Goal: Information Seeking & Learning: Learn about a topic

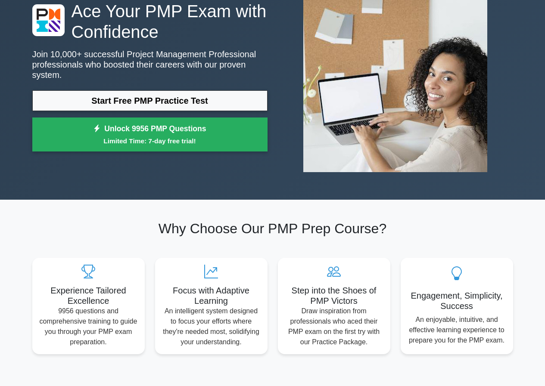
scroll to position [86, 0]
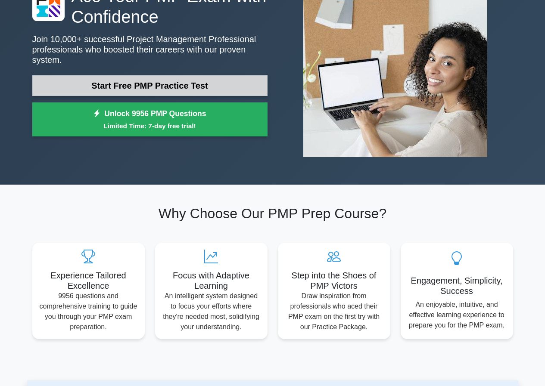
click at [156, 82] on link "Start Free PMP Practice Test" at bounding box center [149, 85] width 235 height 21
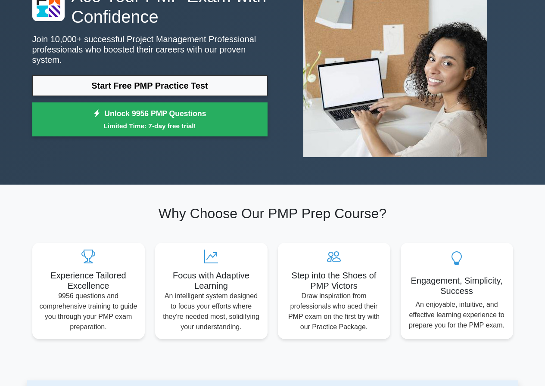
click at [147, 68] on div "Ace Your PMP Exam with Confidence Join 10,000+ successful Project Management Pr…" at bounding box center [149, 63] width 245 height 155
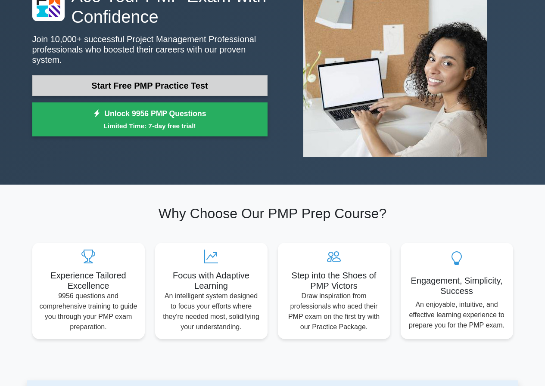
click at [145, 75] on link "Start Free PMP Practice Test" at bounding box center [149, 85] width 235 height 21
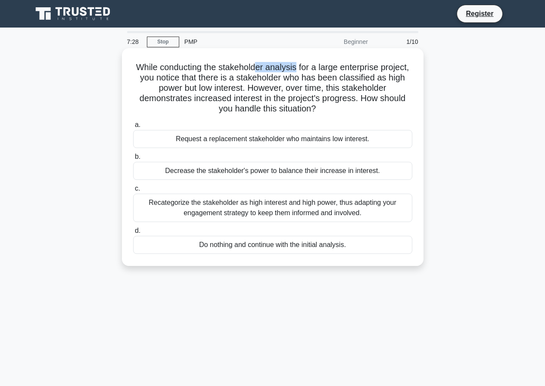
drag, startPoint x: 290, startPoint y: 69, endPoint x: 279, endPoint y: 69, distance: 10.3
click at [256, 69] on h5 "While conducting the stakeholder analysis for a large enterprise project, you n…" at bounding box center [272, 88] width 281 height 53
drag, startPoint x: 329, startPoint y: 68, endPoint x: 363, endPoint y: 67, distance: 34.9
click at [329, 67] on h5 "While conducting the stakeholder analysis for a large enterprise project, you n…" at bounding box center [272, 88] width 281 height 53
click at [383, 66] on h5 "While conducting the stakeholder analysis for a large enterprise project, you n…" at bounding box center [272, 88] width 281 height 53
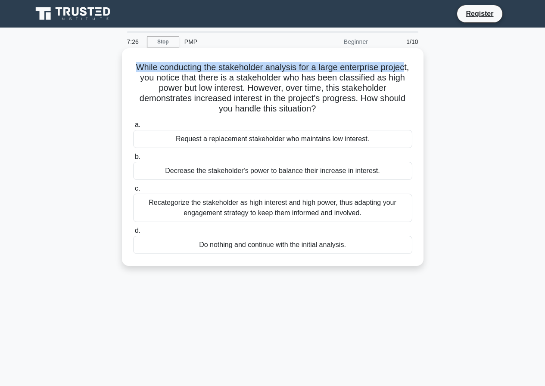
drag, startPoint x: 405, startPoint y: 66, endPoint x: 135, endPoint y: 66, distance: 270.4
click at [135, 66] on h5 "While conducting the stakeholder analysis for a large enterprise project, you n…" at bounding box center [272, 88] width 281 height 53
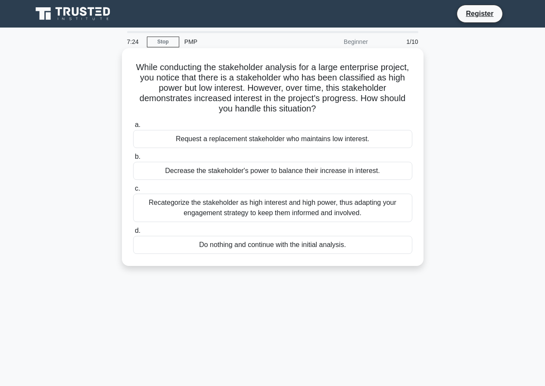
click at [224, 77] on h5 "While conducting the stakeholder analysis for a large enterprise project, you n…" at bounding box center [272, 88] width 281 height 53
drag, startPoint x: 239, startPoint y: 77, endPoint x: 279, endPoint y: 77, distance: 40.9
click at [279, 77] on h5 "While conducting the stakeholder analysis for a large enterprise project, you n…" at bounding box center [272, 88] width 281 height 53
drag, startPoint x: 363, startPoint y: 79, endPoint x: 309, endPoint y: 78, distance: 54.7
click at [309, 78] on h5 "While conducting the stakeholder analysis for a large enterprise project, you n…" at bounding box center [272, 88] width 281 height 53
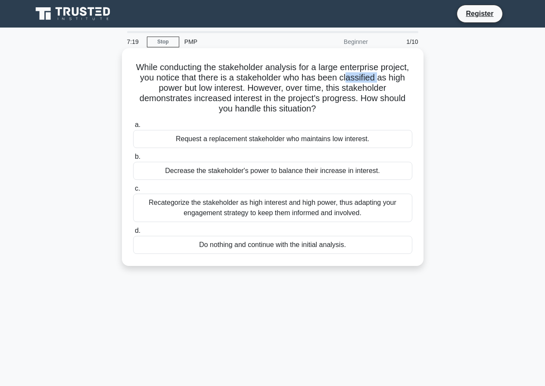
drag, startPoint x: 347, startPoint y: 78, endPoint x: 388, endPoint y: 77, distance: 41.4
click at [382, 78] on h5 "While conducting the stakeholder analysis for a large enterprise project, you n…" at bounding box center [272, 88] width 281 height 53
click at [391, 78] on h5 "While conducting the stakeholder analysis for a large enterprise project, you n…" at bounding box center [272, 88] width 281 height 53
drag, startPoint x: 389, startPoint y: 78, endPoint x: 243, endPoint y: 87, distance: 146.7
click at [243, 87] on h5 "While conducting the stakeholder analysis for a large enterprise project, you n…" at bounding box center [272, 88] width 281 height 53
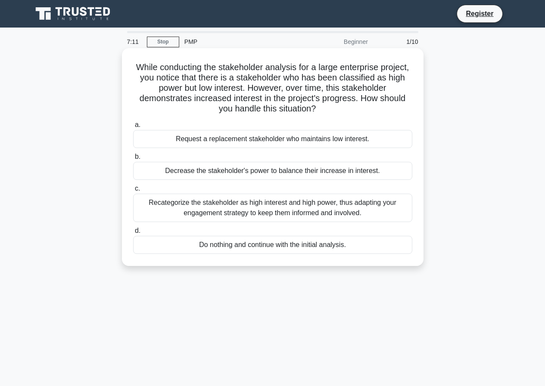
click at [317, 79] on h5 "While conducting the stakeholder analysis for a large enterprise project, you n…" at bounding box center [272, 88] width 281 height 53
click at [368, 79] on h5 "While conducting the stakeholder analysis for a large enterprise project, you n…" at bounding box center [272, 88] width 281 height 53
drag, startPoint x: 253, startPoint y: 86, endPoint x: 280, endPoint y: 87, distance: 27.2
click at [280, 87] on h5 "While conducting the stakeholder analysis for a large enterprise project, you n…" at bounding box center [272, 88] width 281 height 53
drag, startPoint x: 292, startPoint y: 87, endPoint x: 313, endPoint y: 88, distance: 21.5
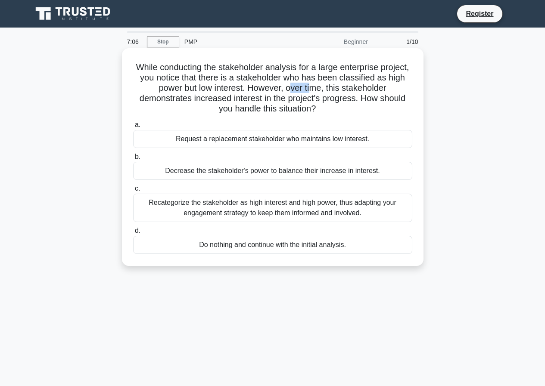
click at [313, 88] on h5 "While conducting the stakeholder analysis for a large enterprise project, you n…" at bounding box center [272, 88] width 281 height 53
click at [326, 88] on h5 "While conducting the stakeholder analysis for a large enterprise project, you n…" at bounding box center [272, 88] width 281 height 53
drag, startPoint x: 286, startPoint y: 87, endPoint x: 322, endPoint y: 87, distance: 35.3
click at [322, 87] on h5 "While conducting the stakeholder analysis for a large enterprise project, you n…" at bounding box center [272, 88] width 281 height 53
click at [340, 88] on h5 "While conducting the stakeholder analysis for a large enterprise project, you n…" at bounding box center [272, 88] width 281 height 53
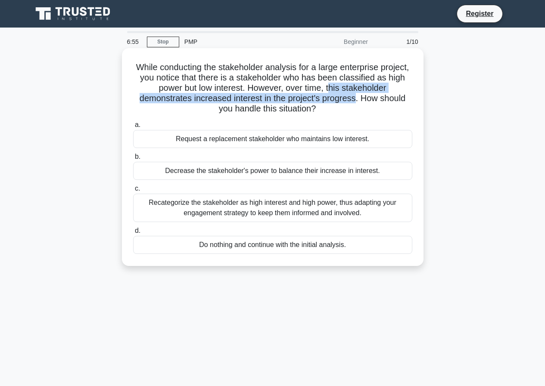
drag, startPoint x: 362, startPoint y: 88, endPoint x: 357, endPoint y: 99, distance: 12.2
click at [357, 99] on h5 "While conducting the stakeholder analysis for a large enterprise project, you n…" at bounding box center [272, 88] width 281 height 53
drag, startPoint x: 369, startPoint y: 99, endPoint x: 346, endPoint y: 108, distance: 24.8
click at [346, 109] on h5 "While conducting the stakeholder analysis for a large enterprise project, you n…" at bounding box center [272, 88] width 281 height 53
click at [171, 179] on div "Decrease the stakeholder's power to balance their increase in interest." at bounding box center [272, 171] width 279 height 18
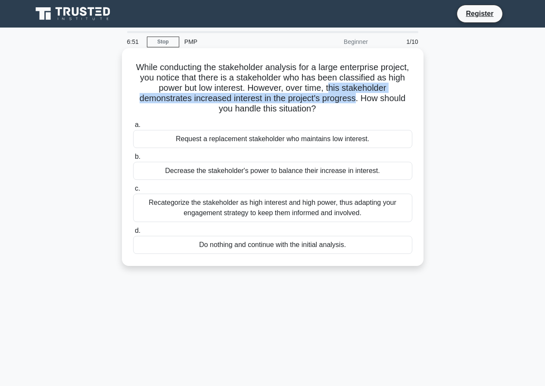
click at [133, 160] on input "b. Decrease the stakeholder's power to balance their increase in interest." at bounding box center [133, 157] width 0 height 6
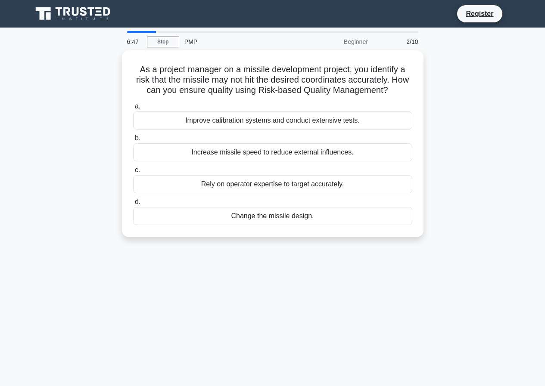
click at [475, 94] on div "As a project manager on a missile development project, you identify a risk that…" at bounding box center [272, 148] width 491 height 197
click at [78, 110] on div "As a project manager on a missile development project, you identify a risk that…" at bounding box center [272, 148] width 491 height 197
click at [188, 40] on div "PMP" at bounding box center [238, 41] width 118 height 17
click at [358, 41] on div "Beginner" at bounding box center [335, 41] width 75 height 17
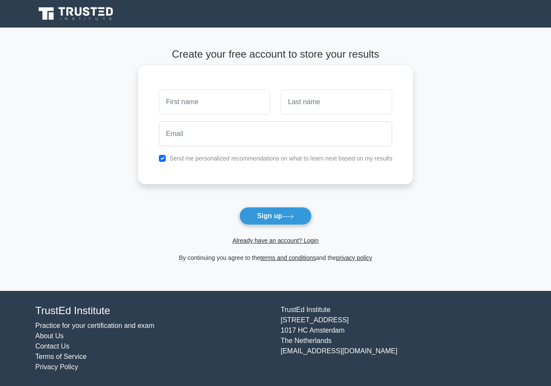
click at [190, 107] on input "text" at bounding box center [215, 102] width 112 height 25
type input "k"
click at [195, 112] on input "text" at bounding box center [215, 102] width 112 height 25
type input "KISHORRAJ"
click at [308, 105] on input "text" at bounding box center [337, 102] width 112 height 25
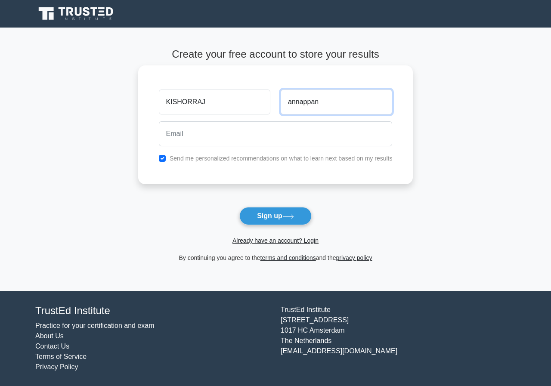
drag, startPoint x: 323, startPoint y: 103, endPoint x: 180, endPoint y: 87, distance: 143.4
click at [180, 87] on div "KISHORRAJ annappan" at bounding box center [276, 102] width 244 height 32
type input "ANNAPPAN"
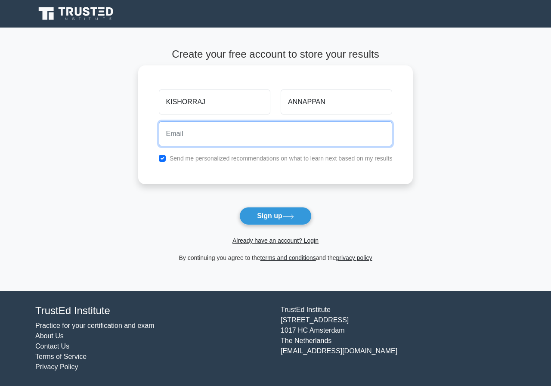
click at [217, 134] on input "email" at bounding box center [276, 133] width 234 height 25
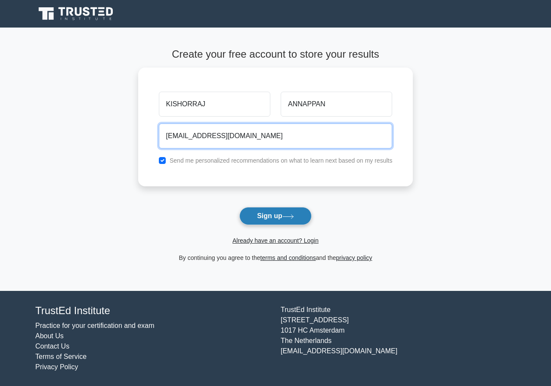
type input "HAHAAKISHOR@GMAIL.COM"
click at [276, 216] on button "Sign up" at bounding box center [275, 216] width 72 height 18
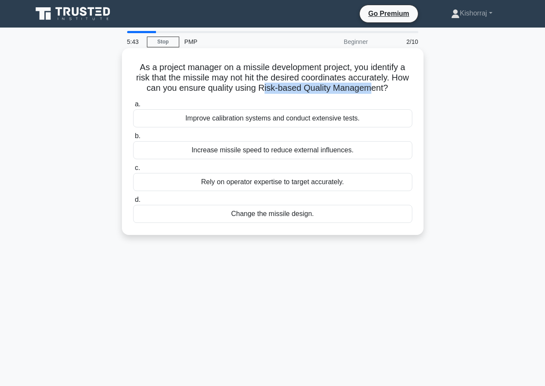
drag, startPoint x: 272, startPoint y: 89, endPoint x: 408, endPoint y: 88, distance: 136.5
click at [395, 89] on h5 "As a project manager on a missile development project, you identify a risk that…" at bounding box center [272, 78] width 281 height 32
click at [376, 120] on div "Improve calibration systems and conduct extensive tests." at bounding box center [272, 118] width 279 height 18
click at [133, 107] on input "a. Improve calibration systems and conduct extensive tests." at bounding box center [133, 105] width 0 height 6
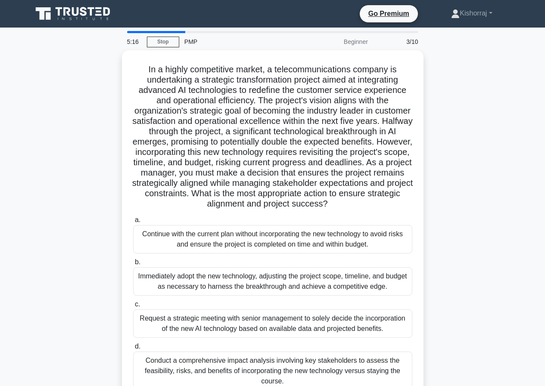
click at [376, 120] on h5 "In a highly competitive market, a telecommunications company is undertaking a s…" at bounding box center [272, 137] width 281 height 146
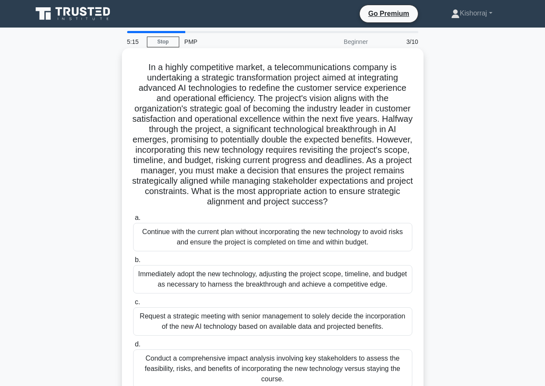
click at [316, 143] on h5 "In a highly competitive market, a telecommunications company is undertaking a s…" at bounding box center [272, 135] width 281 height 146
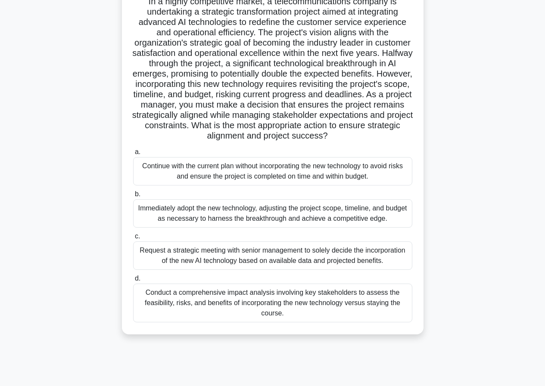
scroll to position [79, 0]
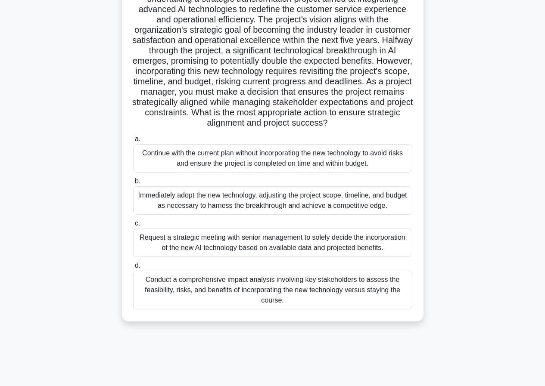
click at [354, 257] on div "Request a strategic meeting with senior management to solely decide the incorpo…" at bounding box center [272, 243] width 279 height 28
click at [133, 226] on input "c. Request a strategic meeting with senior management to solely decide the inco…" at bounding box center [133, 224] width 0 height 6
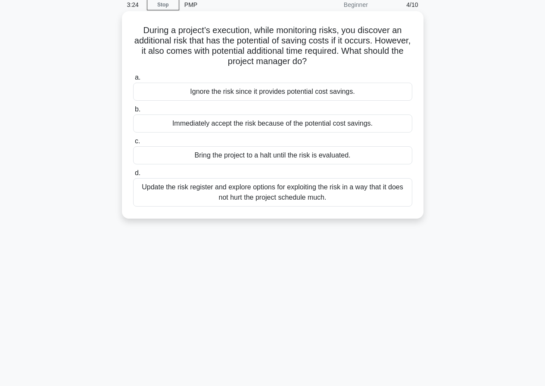
scroll to position [0, 0]
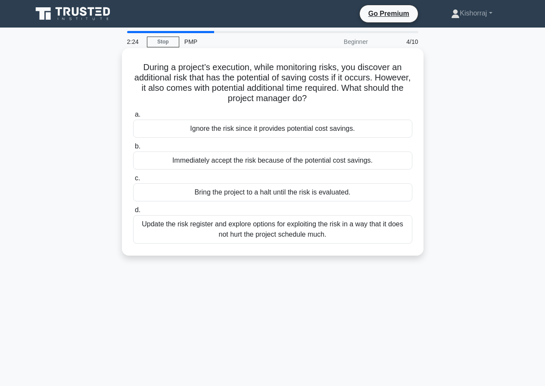
click at [203, 234] on div "Update the risk register and explore options for exploiting the risk in a way t…" at bounding box center [272, 229] width 279 height 28
click at [133, 213] on input "d. Update the risk register and explore options for exploiting the risk in a wa…" at bounding box center [133, 211] width 0 height 6
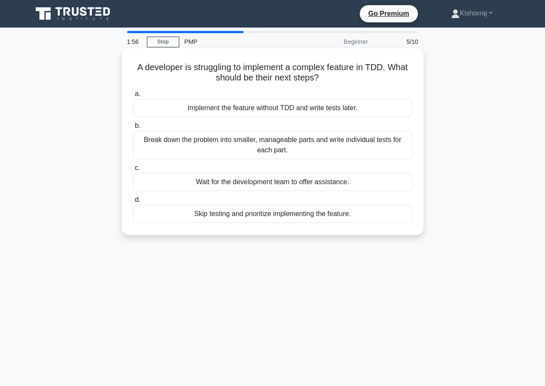
click at [318, 148] on div "Break down the problem into smaller, manageable parts and write individual test…" at bounding box center [272, 145] width 279 height 28
click at [133, 129] on input "b. Break down the problem into smaller, manageable parts and write individual t…" at bounding box center [133, 126] width 0 height 6
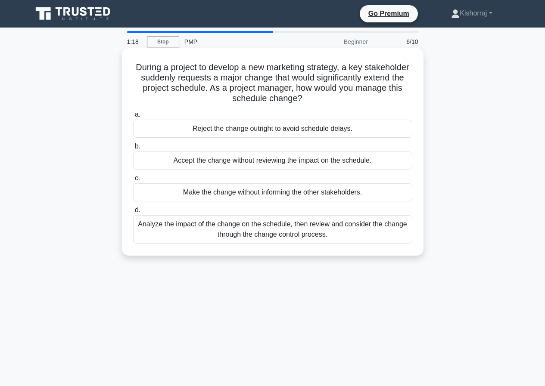
click at [282, 236] on div "Analyze the impact of the change on the schedule, then review and consider the …" at bounding box center [272, 229] width 279 height 28
click at [133, 213] on input "d. Analyze the impact of the change on the schedule, then review and consider t…" at bounding box center [133, 211] width 0 height 6
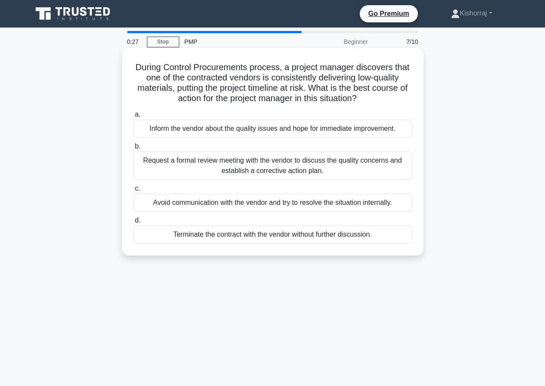
click at [247, 169] on div "Request a formal review meeting with the vendor to discuss the quality concerns…" at bounding box center [272, 166] width 279 height 28
click at [133, 149] on input "b. Request a formal review meeting with the vendor to discuss the quality conce…" at bounding box center [133, 147] width 0 height 6
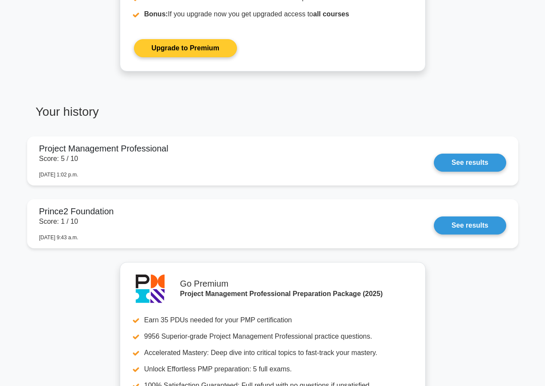
scroll to position [517, 0]
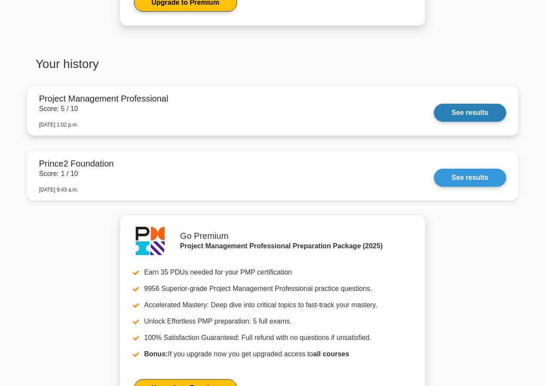
click at [451, 115] on link "See results" at bounding box center [470, 113] width 72 height 18
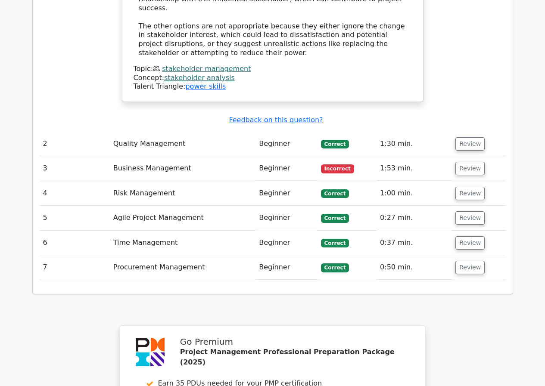
scroll to position [1119, 0]
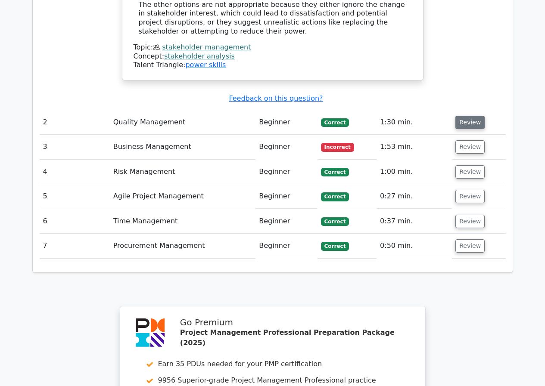
click at [466, 116] on button "Review" at bounding box center [469, 122] width 29 height 13
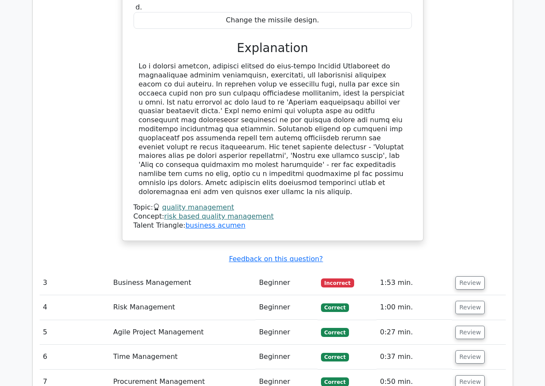
scroll to position [1421, 0]
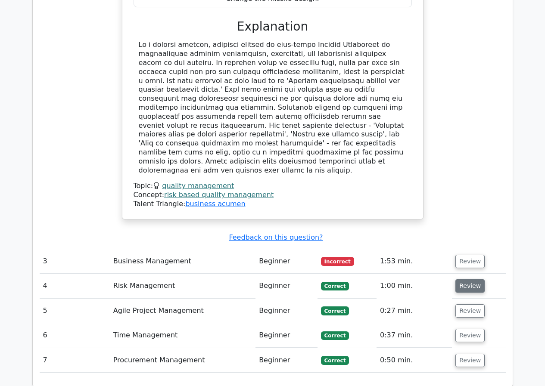
click at [462, 279] on button "Review" at bounding box center [469, 285] width 29 height 13
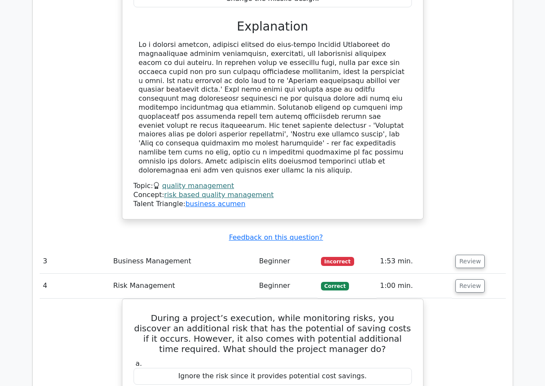
scroll to position [1464, 0]
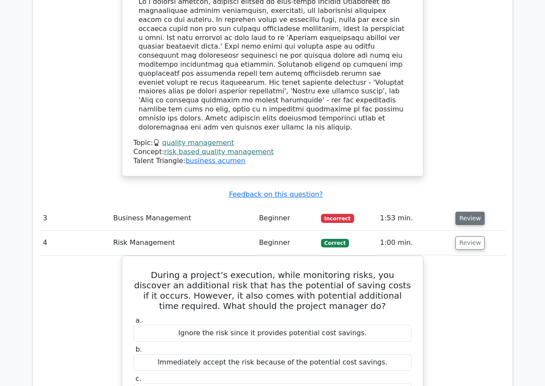
click at [464, 212] on button "Review" at bounding box center [469, 218] width 29 height 13
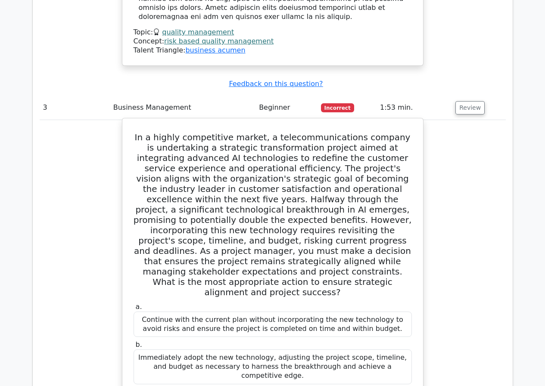
scroll to position [1550, 0]
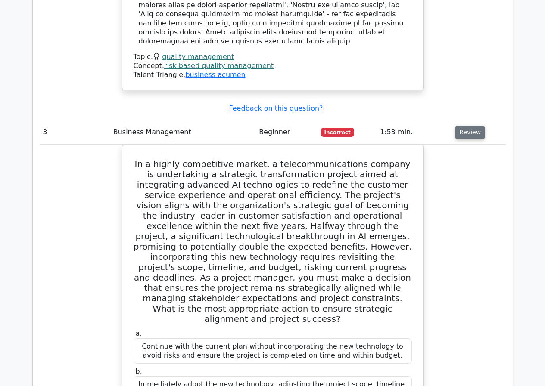
click at [464, 126] on button "Review" at bounding box center [469, 132] width 29 height 13
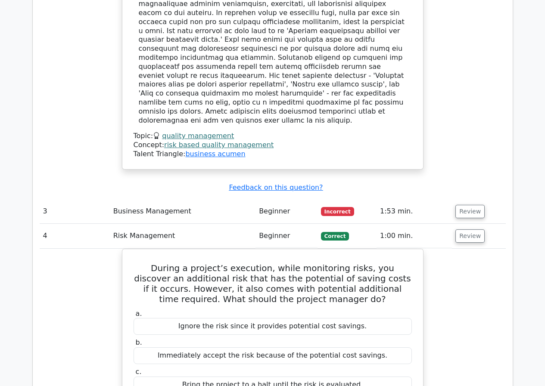
scroll to position [1464, 0]
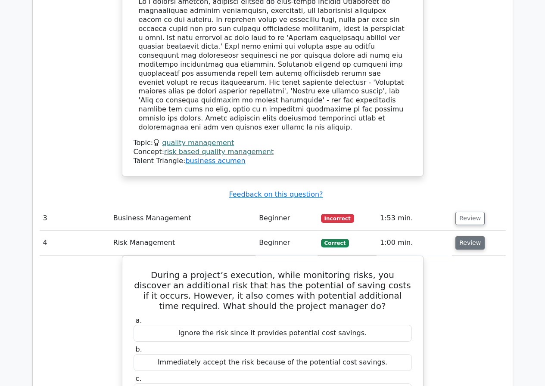
click at [464, 236] on button "Review" at bounding box center [469, 242] width 29 height 13
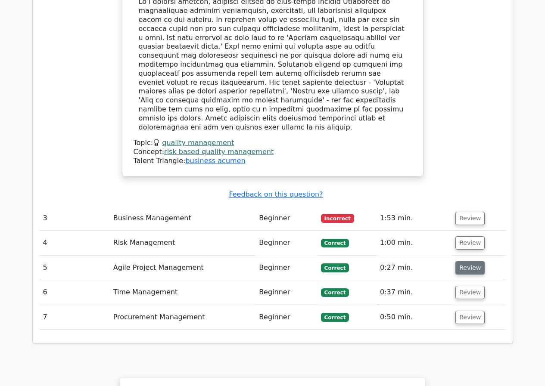
click at [465, 261] on button "Review" at bounding box center [469, 267] width 29 height 13
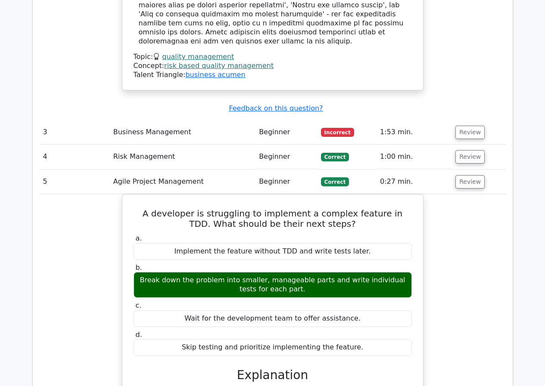
scroll to position [1507, 0]
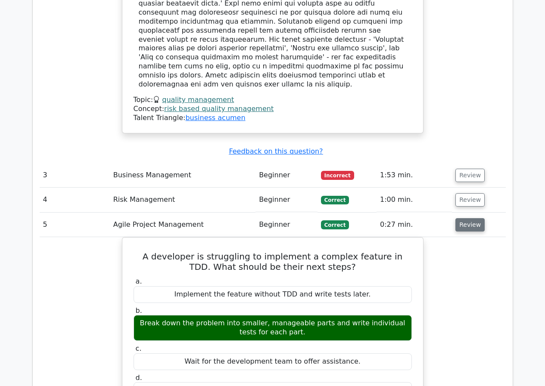
click at [465, 218] on button "Review" at bounding box center [469, 224] width 29 height 13
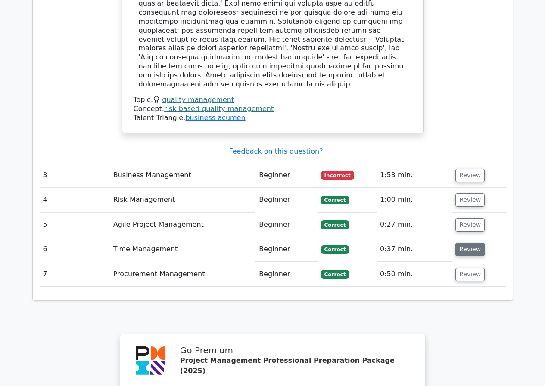
click at [468, 243] on button "Review" at bounding box center [469, 249] width 29 height 13
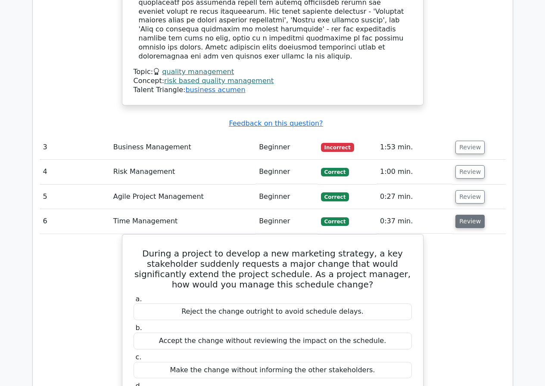
scroll to position [1550, 0]
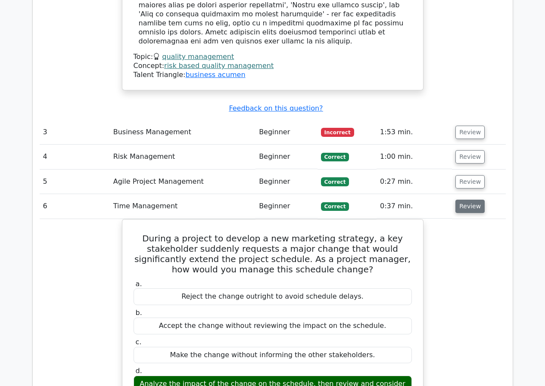
click at [463, 200] on button "Review" at bounding box center [469, 206] width 29 height 13
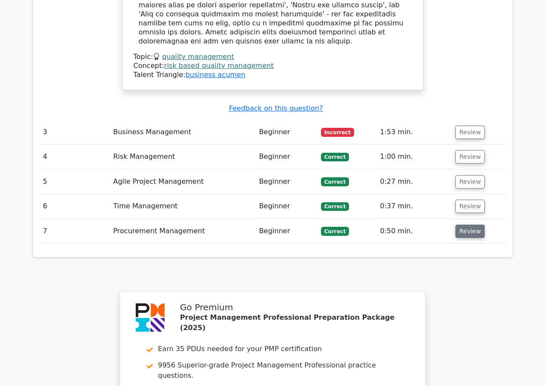
click at [465, 225] on button "Review" at bounding box center [469, 231] width 29 height 13
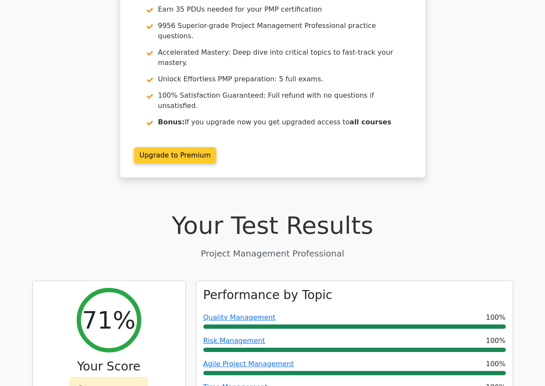
scroll to position [0, 0]
